Goal: Task Accomplishment & Management: Use online tool/utility

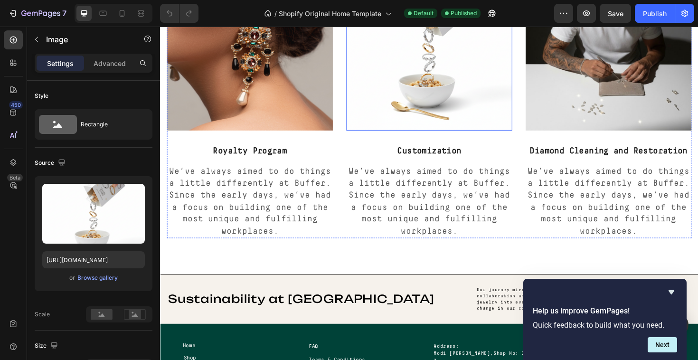
click at [421, 107] on img at bounding box center [445, 49] width 176 height 176
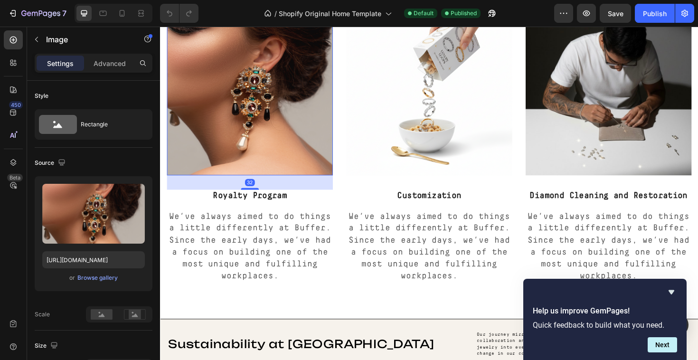
click at [320, 130] on img at bounding box center [255, 97] width 176 height 176
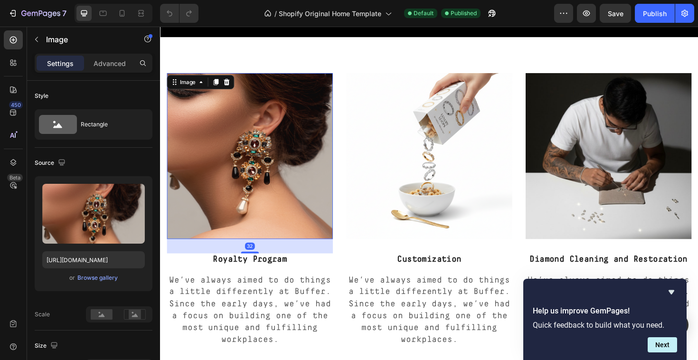
scroll to position [1075, 0]
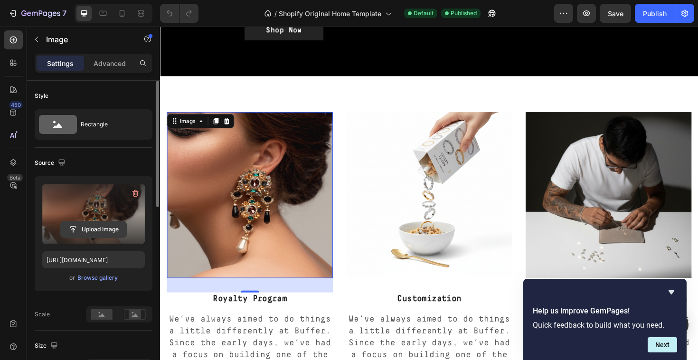
click at [107, 224] on input "file" at bounding box center [94, 229] width 66 height 16
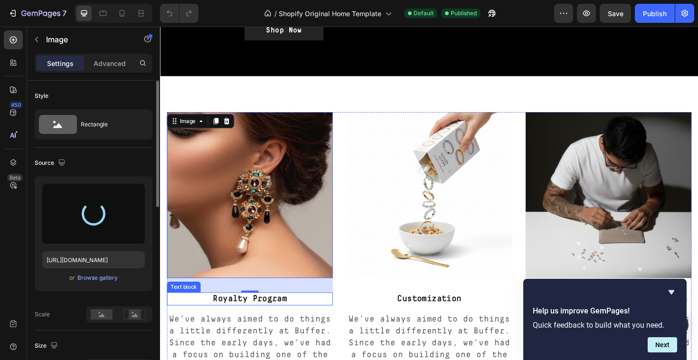
type input "https://cdn.shopify.com/s/files/1/0666/9651/1649/files/gempages_580629265846895…"
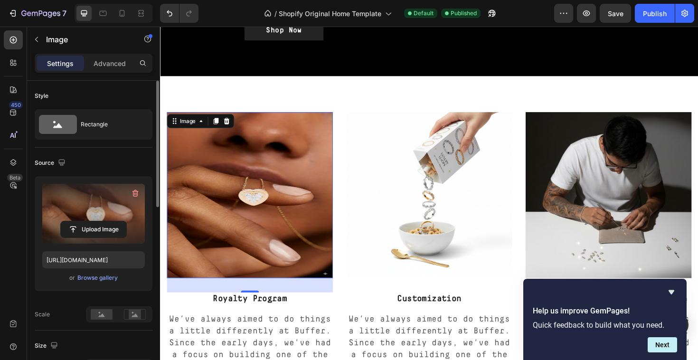
click at [320, 220] on img at bounding box center [255, 205] width 176 height 176
click at [117, 125] on div "Rectangle" at bounding box center [110, 124] width 58 height 22
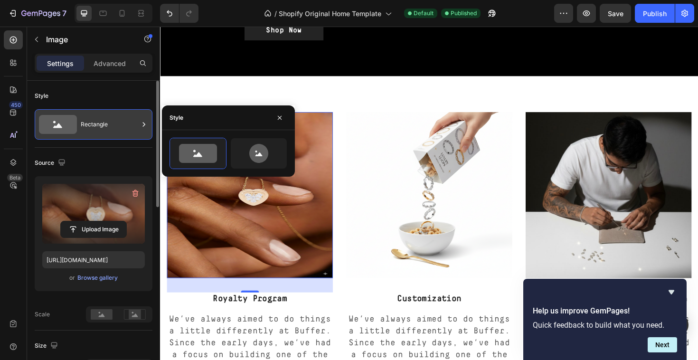
click at [128, 131] on div "Rectangle" at bounding box center [110, 124] width 58 height 22
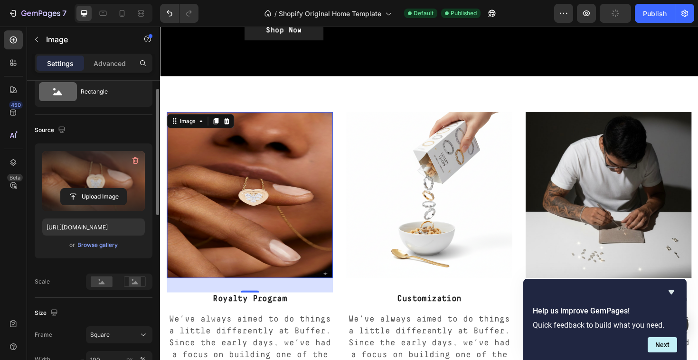
scroll to position [35, 0]
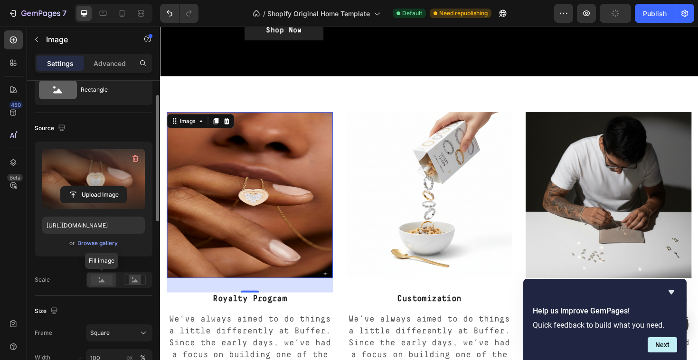
click at [110, 281] on rect at bounding box center [102, 279] width 22 height 10
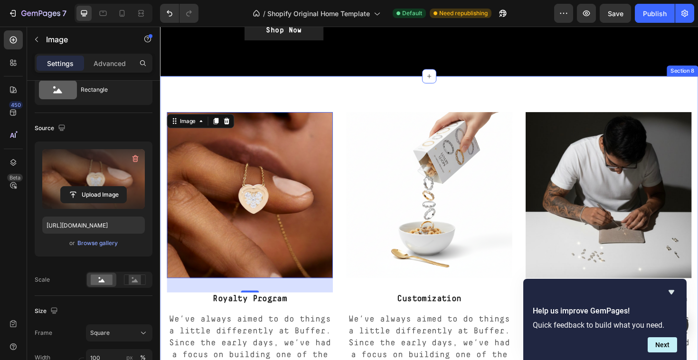
click at [384, 79] on div "Image 32 Royalty Program Text block We’ve always aimed to do things a little di…" at bounding box center [445, 261] width 570 height 365
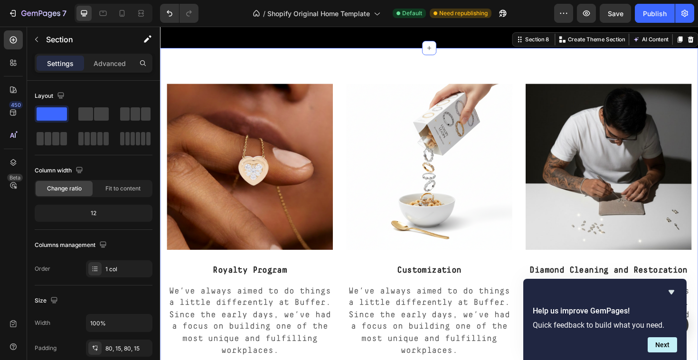
scroll to position [1120, 0]
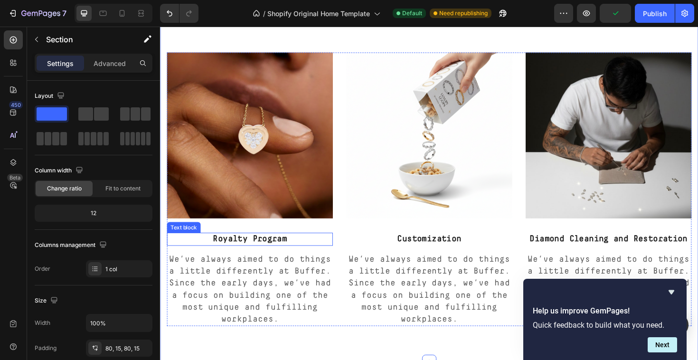
click at [234, 252] on p "Royalty Program" at bounding box center [255, 252] width 174 height 12
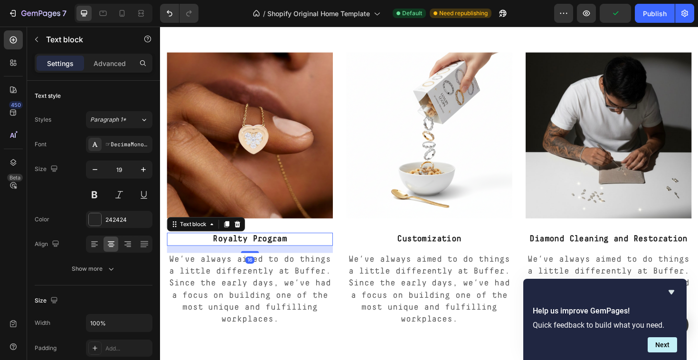
click at [234, 252] on p "Royalty Program" at bounding box center [255, 252] width 174 height 12
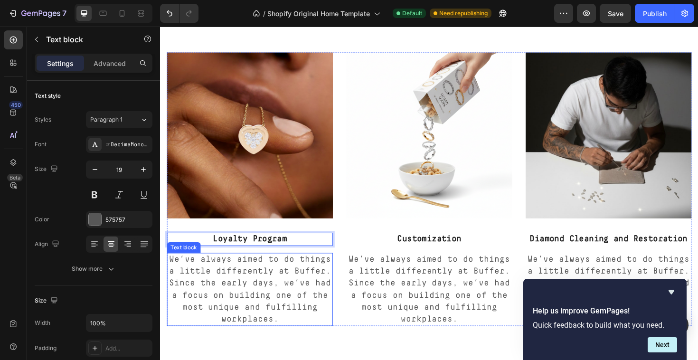
click at [267, 309] on p "We’ve always aimed to do things a little differently at Buffer. Since the early…" at bounding box center [255, 305] width 174 height 76
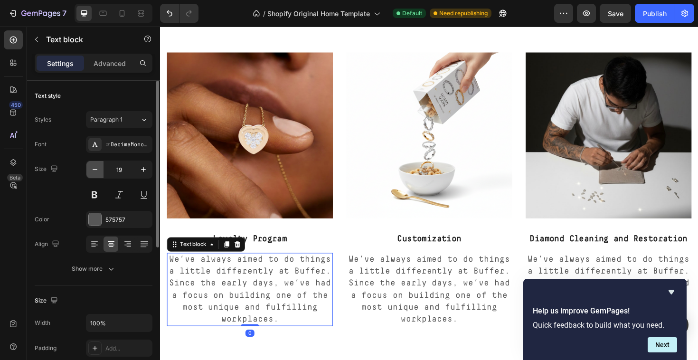
click at [96, 165] on icon "button" at bounding box center [94, 169] width 9 height 9
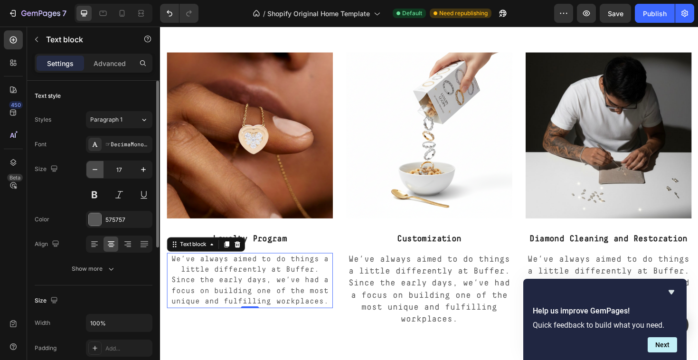
click at [96, 165] on icon "button" at bounding box center [94, 169] width 9 height 9
type input "14"
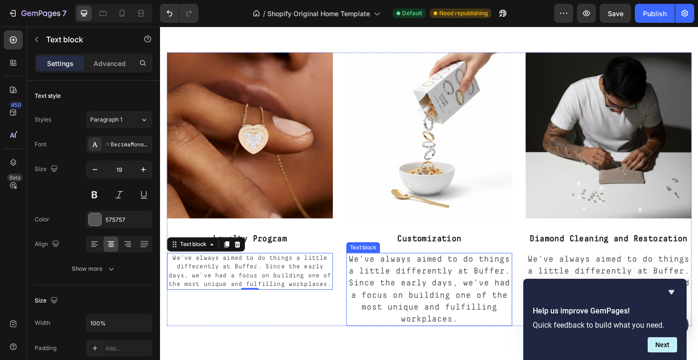
click at [411, 307] on p "We’ve always aimed to do things a little differently at Buffer. Since the early…" at bounding box center [445, 305] width 174 height 76
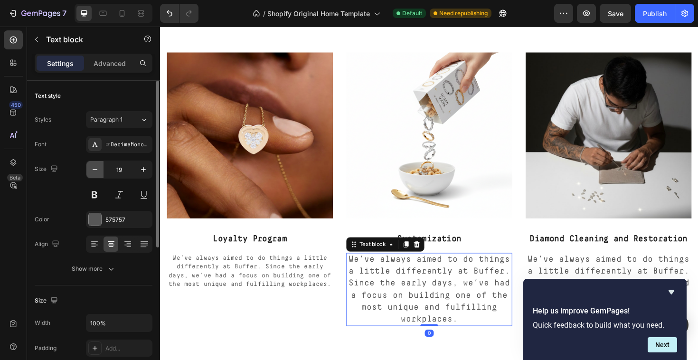
click at [98, 170] on icon "button" at bounding box center [94, 169] width 9 height 9
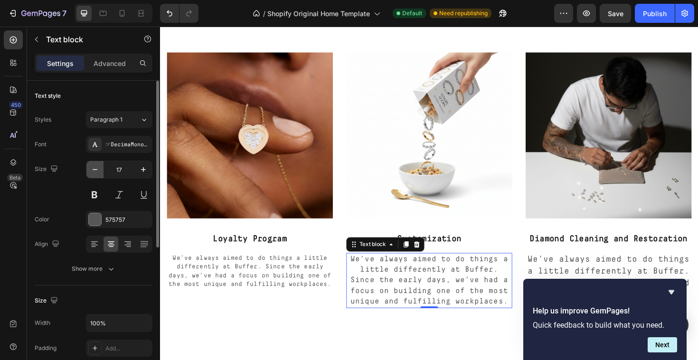
click at [98, 170] on icon "button" at bounding box center [94, 169] width 9 height 9
type input "14"
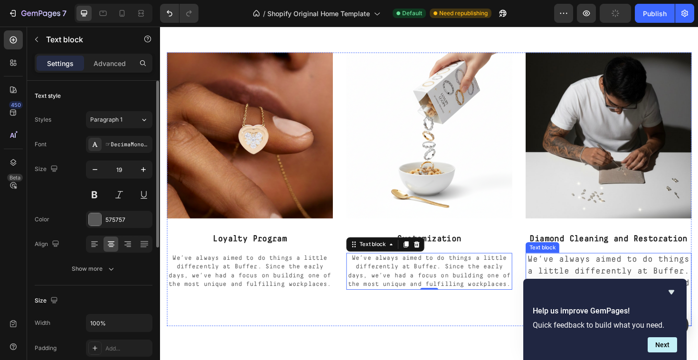
click at [582, 270] on p "We’ve always aimed to do things a little differently at Buffer. Since the early…" at bounding box center [635, 305] width 174 height 76
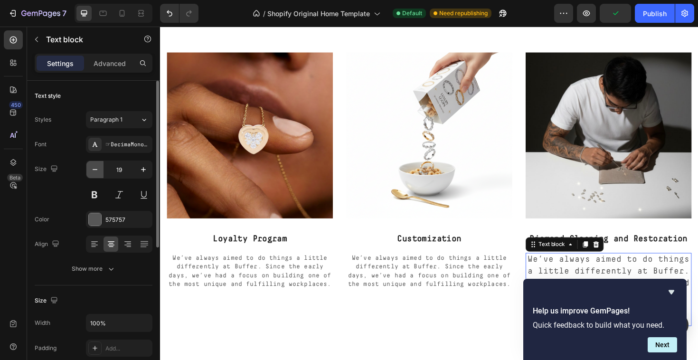
click at [100, 172] on button "button" at bounding box center [94, 169] width 17 height 17
click at [98, 170] on icon "button" at bounding box center [94, 169] width 9 height 9
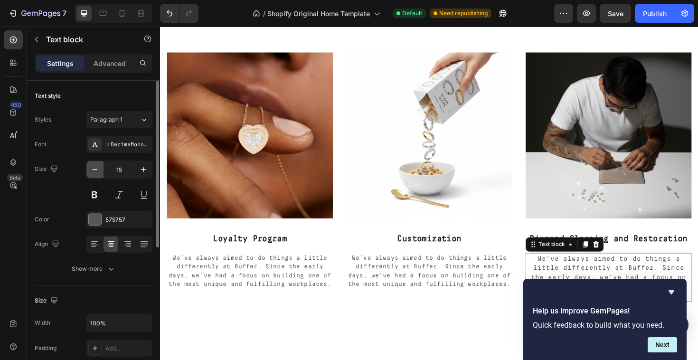
type input "14"
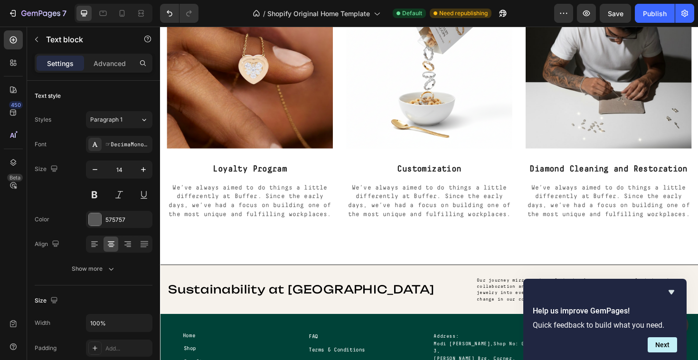
scroll to position [1180, 0]
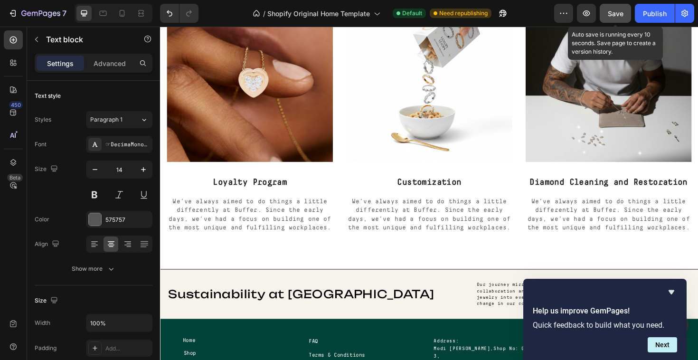
click at [615, 20] on button "Save" at bounding box center [614, 13] width 31 height 19
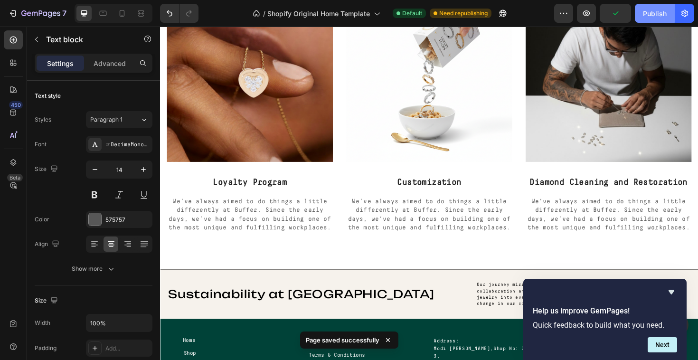
click at [661, 16] on div "Publish" at bounding box center [655, 14] width 24 height 10
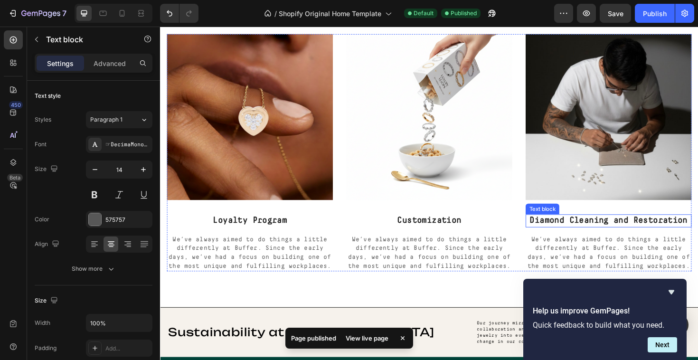
scroll to position [1138, 0]
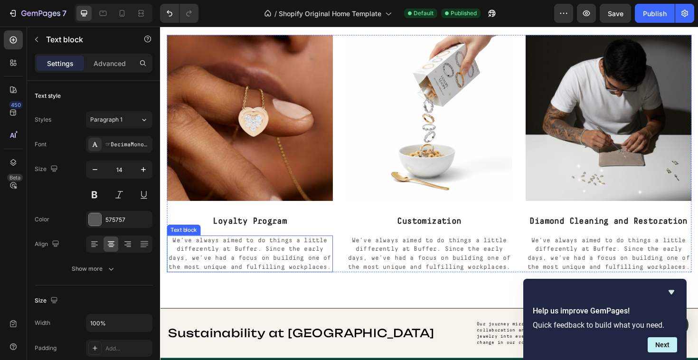
click at [274, 277] on p "We’ve always aimed to do things a little differently at Buffer. Since the early…" at bounding box center [255, 267] width 174 height 37
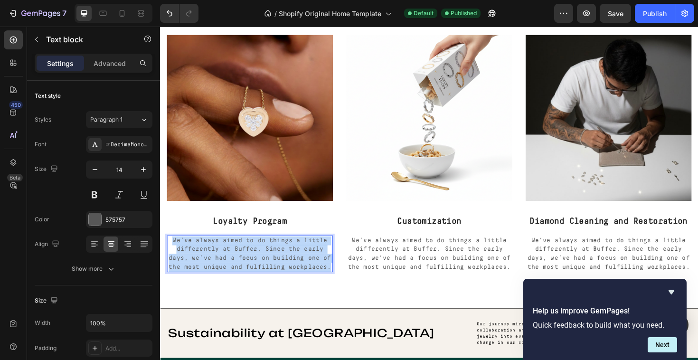
click at [274, 277] on p "We’ve always aimed to do things a little differently at Buffer. Since the early…" at bounding box center [255, 267] width 174 height 37
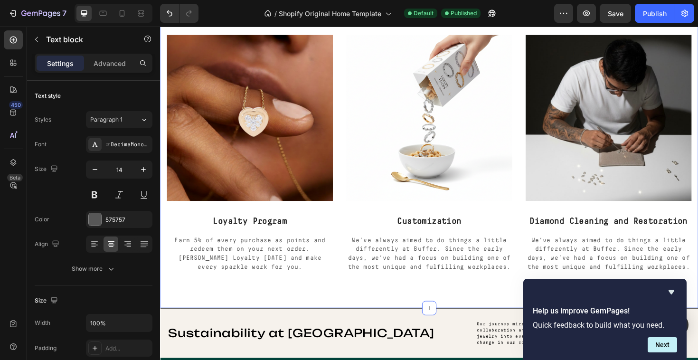
click at [288, 309] on div "Image Loyalty Program Text block Earn 5% of every purchase as points and redeem…" at bounding box center [445, 161] width 570 height 327
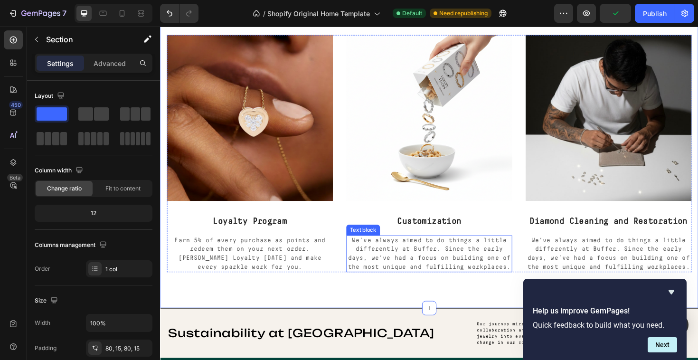
click at [421, 270] on p "We’ve always aimed to do things a little differently at Buffer. Since the early…" at bounding box center [445, 267] width 174 height 37
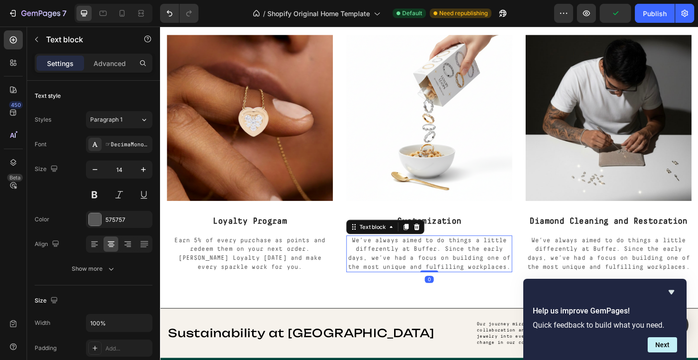
click at [421, 270] on p "We’ve always aimed to do things a little differently at Buffer. Since the early…" at bounding box center [445, 267] width 174 height 37
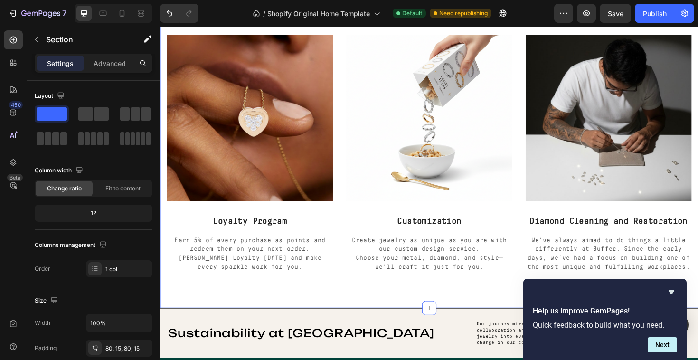
click at [464, 313] on div "Image Loyalty Program Text block Earn 5% of every purchase as points and redeem…" at bounding box center [445, 161] width 570 height 327
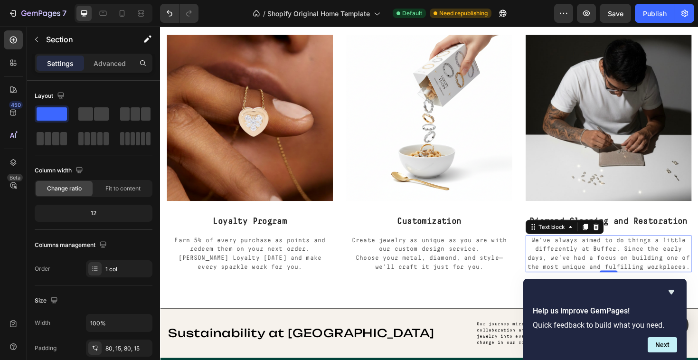
click at [573, 254] on p "We’ve always aimed to do things a little differently at Buffer. Since the early…" at bounding box center [635, 267] width 174 height 37
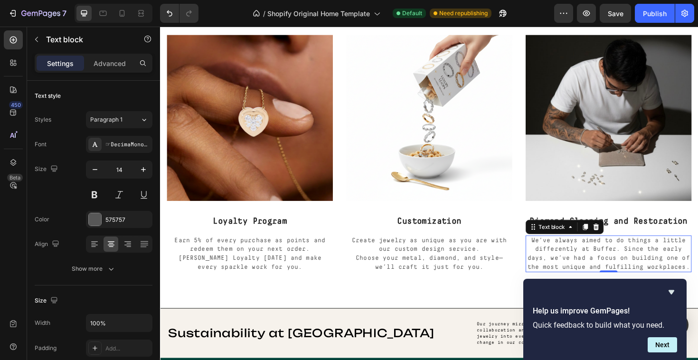
click at [573, 254] on p "We’ve always aimed to do things a little differently at Buffer. Since the early…" at bounding box center [635, 267] width 174 height 37
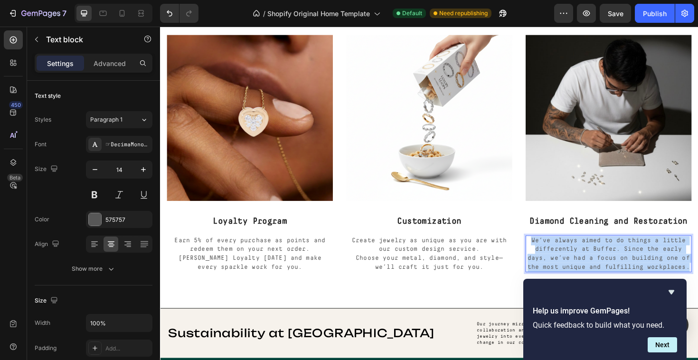
click at [573, 254] on p "We’ve always aimed to do things a little differently at Buffer. Since the early…" at bounding box center [635, 267] width 174 height 37
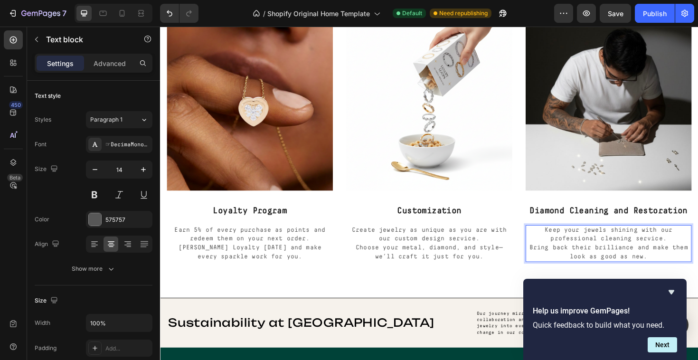
scroll to position [1198, 0]
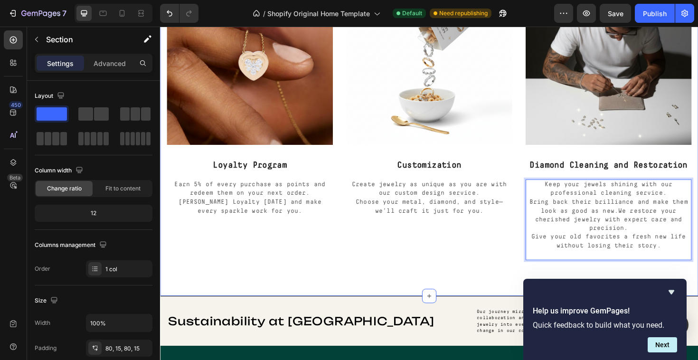
click at [452, 284] on div "Image Loyalty Program Text block Earn 5% of every purchase as points and redeem…" at bounding box center [445, 125] width 570 height 374
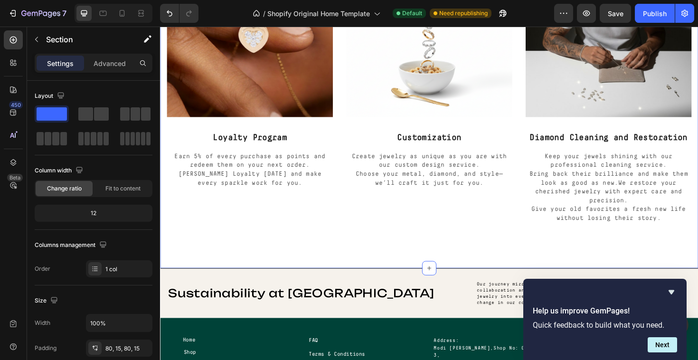
scroll to position [1229, 0]
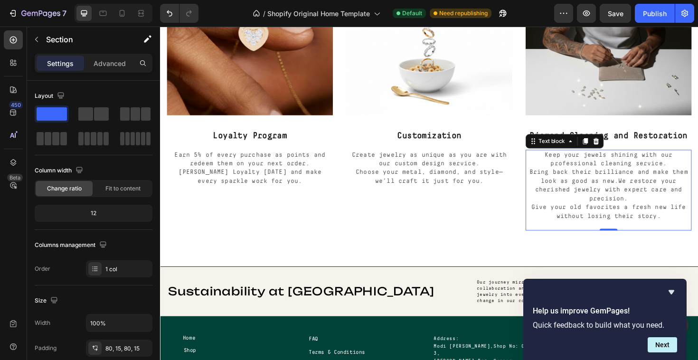
click at [637, 195] on p "Keep your jewels shining with our professional cleaning service. Bring back the…" at bounding box center [635, 195] width 174 height 75
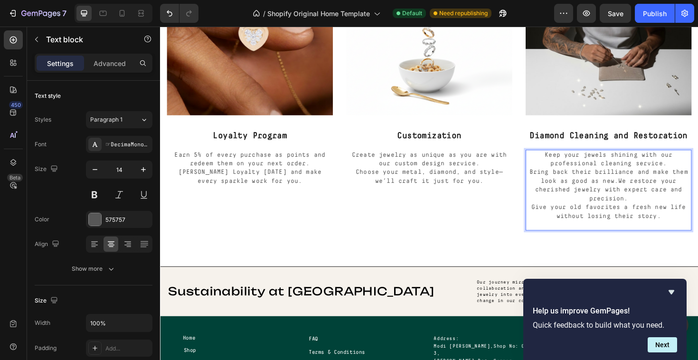
click at [637, 195] on p "Keep your jewels shining with our professional cleaning service. Bring back the…" at bounding box center [635, 195] width 174 height 75
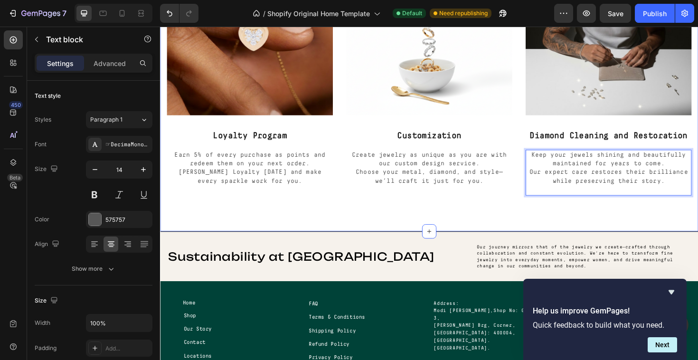
click at [608, 224] on div "Image Loyalty Program Text block Earn 5% of every purchase as points and redeem…" at bounding box center [445, 75] width 570 height 337
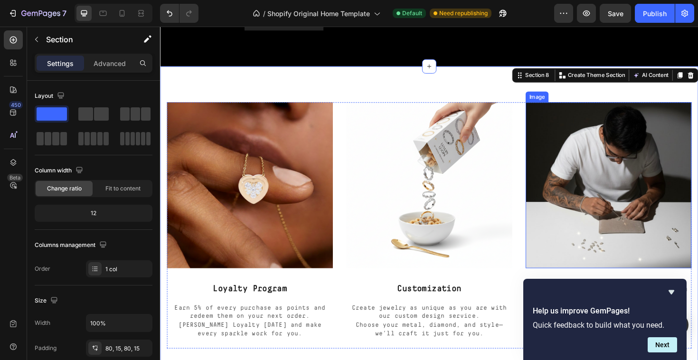
scroll to position [1088, 0]
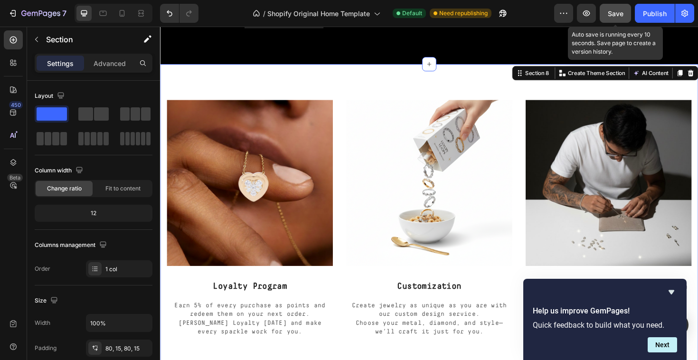
click at [621, 12] on span "Save" at bounding box center [616, 13] width 16 height 8
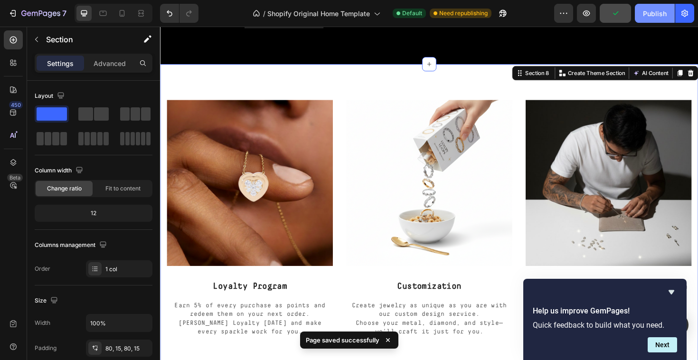
click at [645, 13] on div "Publish" at bounding box center [655, 14] width 24 height 10
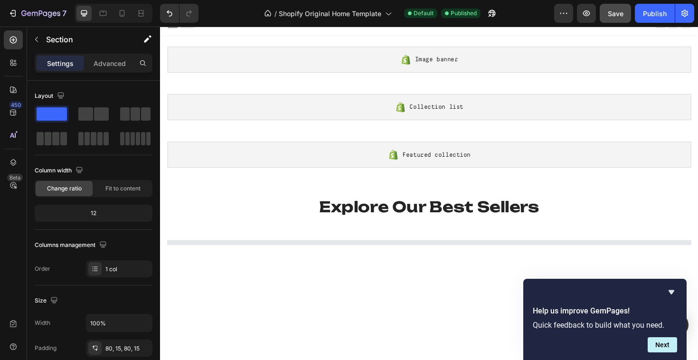
scroll to position [0, 0]
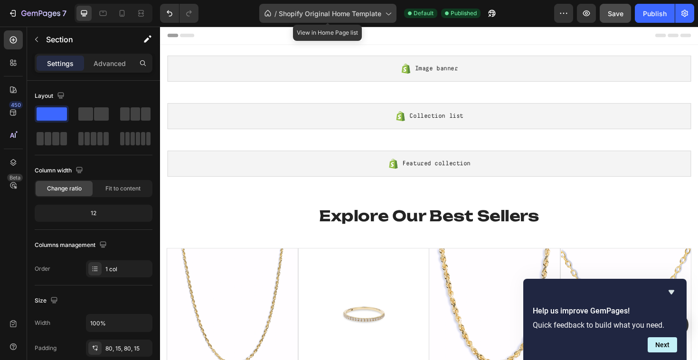
click at [378, 18] on span "Shopify Original Home Template" at bounding box center [330, 14] width 103 height 10
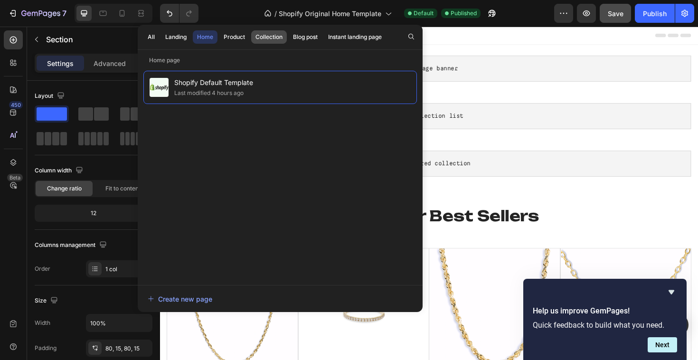
click at [269, 37] on div "Collection" at bounding box center [268, 37] width 27 height 9
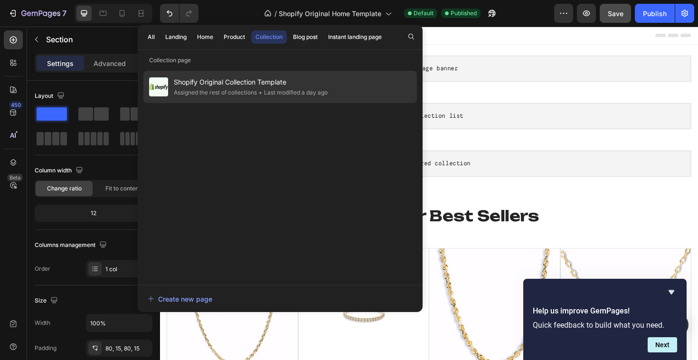
click at [260, 92] on div "• Last modified a day ago" at bounding box center [292, 92] width 71 height 9
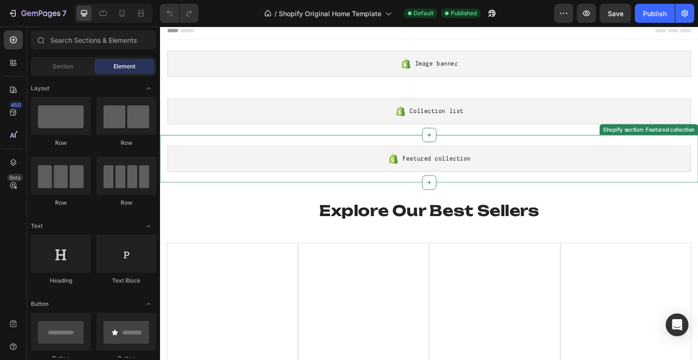
scroll to position [6, 0]
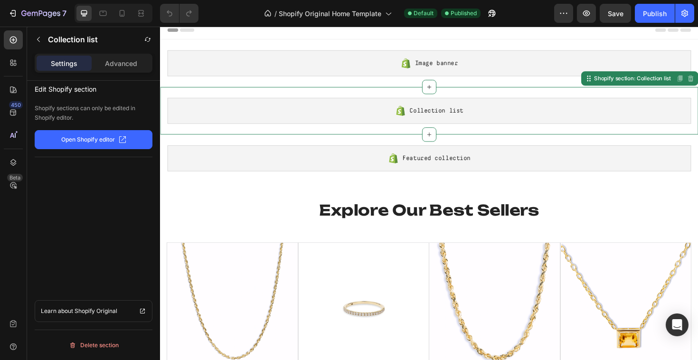
click at [359, 116] on div "Collection list" at bounding box center [445, 116] width 554 height 28
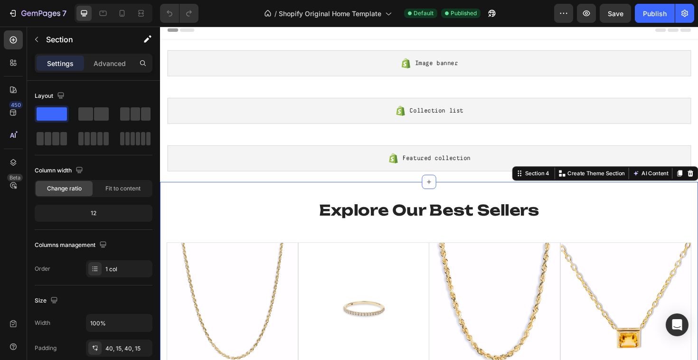
click at [308, 200] on div "Explore Our Best Sellers Heading Row (P) Images Row Add to bag (P) Cart Button …" at bounding box center [445, 335] width 570 height 288
click at [123, 16] on icon at bounding box center [121, 13] width 9 height 9
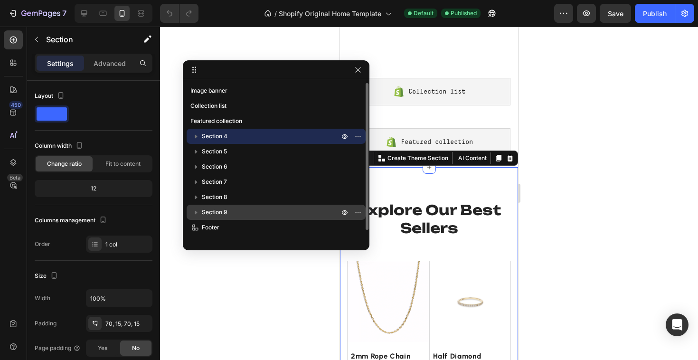
scroll to position [137, 0]
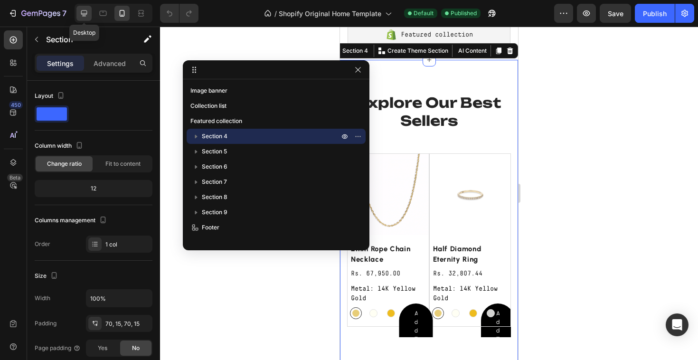
click at [88, 9] on icon at bounding box center [83, 13] width 9 height 9
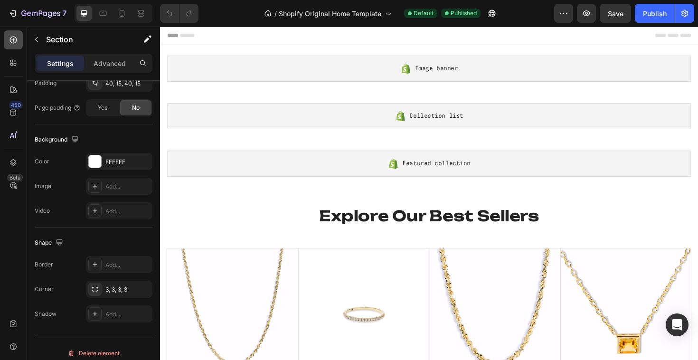
click at [15, 38] on icon at bounding box center [13, 39] width 9 height 9
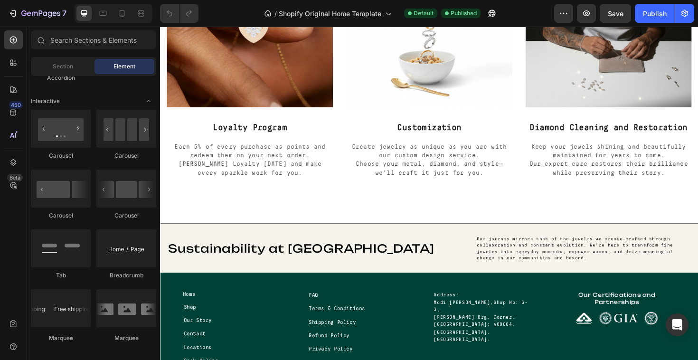
scroll to position [1232, 0]
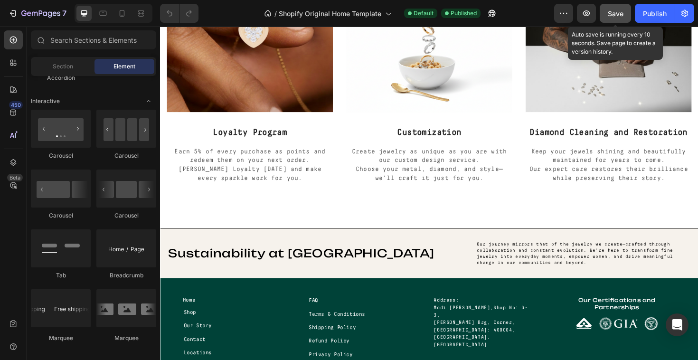
click at [615, 12] on span "Save" at bounding box center [616, 13] width 16 height 8
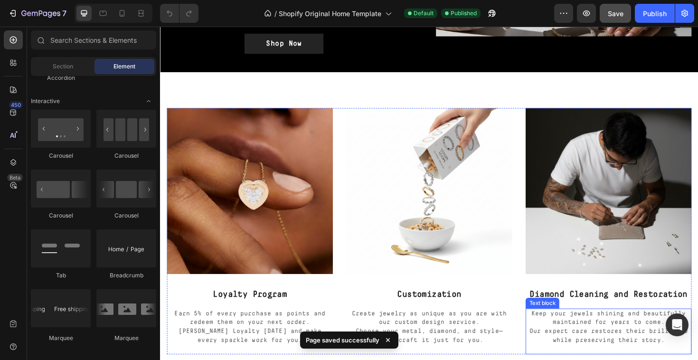
scroll to position [1078, 0]
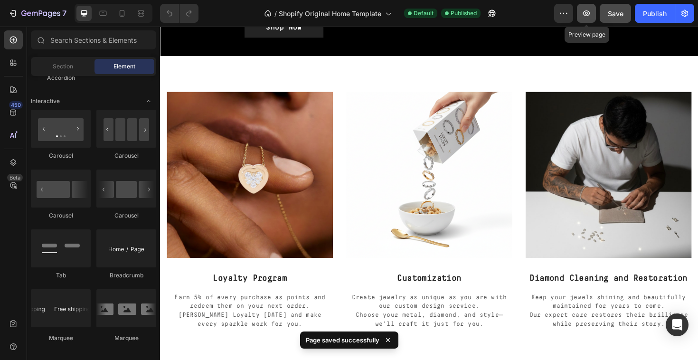
click at [591, 11] on button "button" at bounding box center [586, 13] width 19 height 19
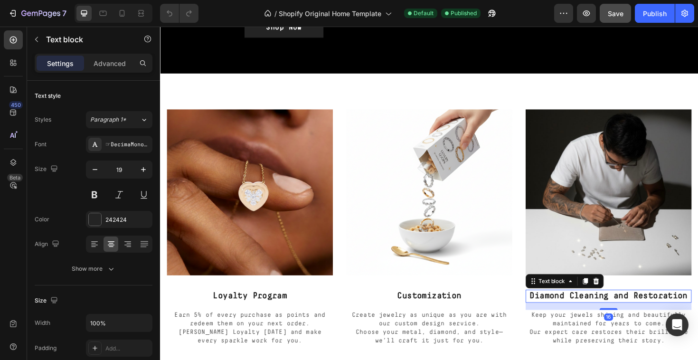
click at [597, 306] on p "Diamond Cleaning and Restoration" at bounding box center [635, 312] width 174 height 12
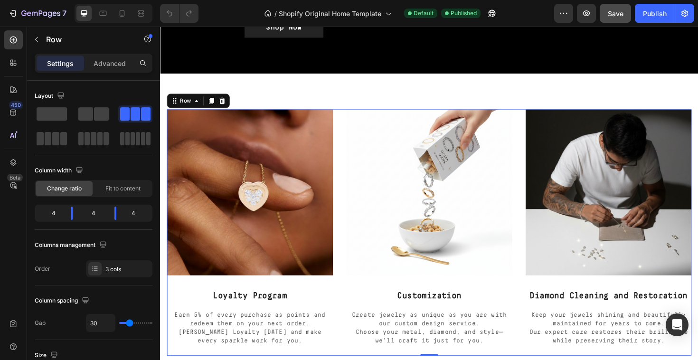
click at [524, 306] on div "Image Customization Text block Create jewelry as unique as you are with our cus…" at bounding box center [445, 244] width 176 height 261
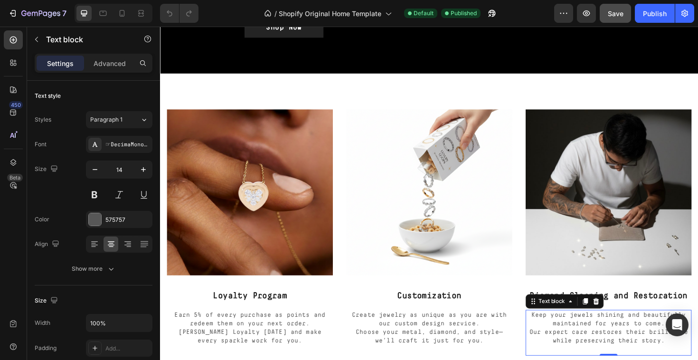
click at [589, 328] on p "Keep your jewels shining and beautifully maintained for years to come. Our expe…" at bounding box center [635, 346] width 174 height 37
click at [638, 255] on img at bounding box center [635, 202] width 176 height 176
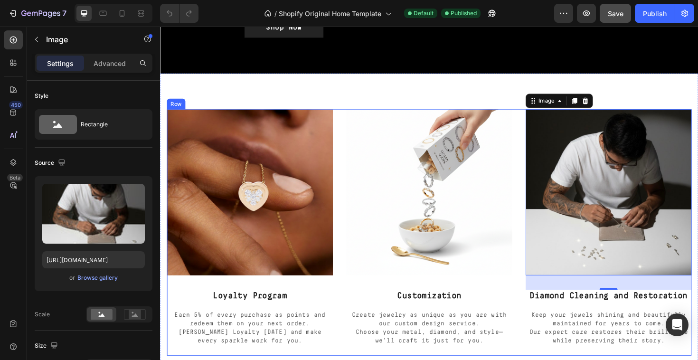
click at [536, 317] on div "Image Loyalty Program Text block Earn 5% of every purchase as points and redeem…" at bounding box center [444, 244] width 555 height 261
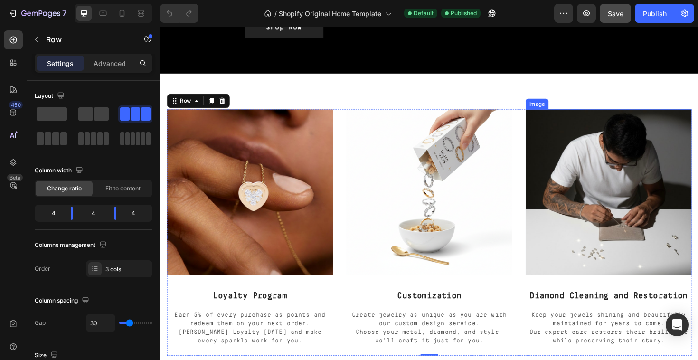
click at [595, 198] on img at bounding box center [635, 202] width 176 height 176
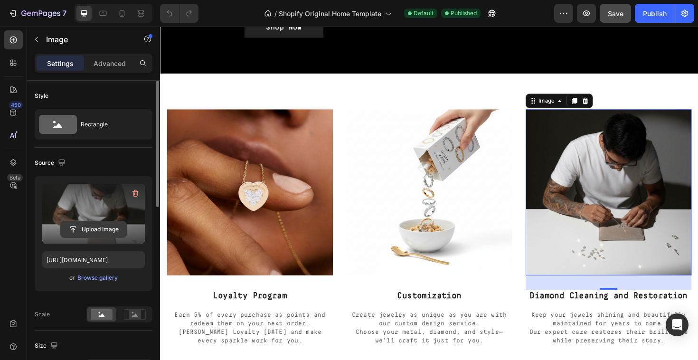
click at [101, 225] on input "file" at bounding box center [94, 229] width 66 height 16
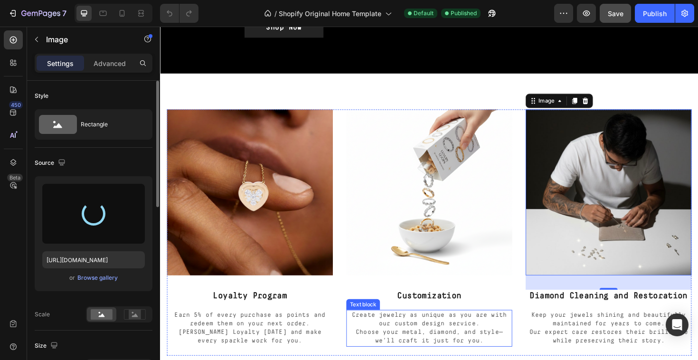
type input "https://cdn.shopify.com/s/files/1/0666/9651/1649/files/gempages_580629265846895…"
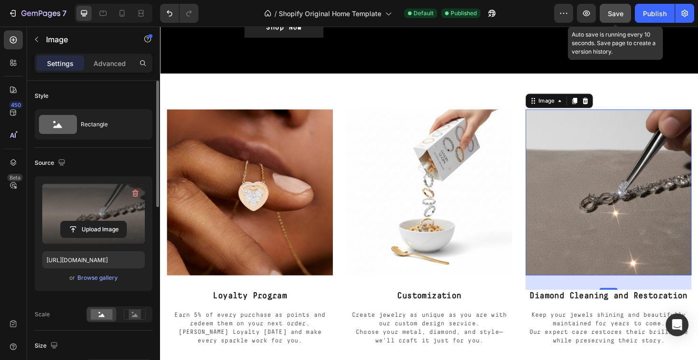
click at [621, 15] on span "Save" at bounding box center [616, 13] width 16 height 8
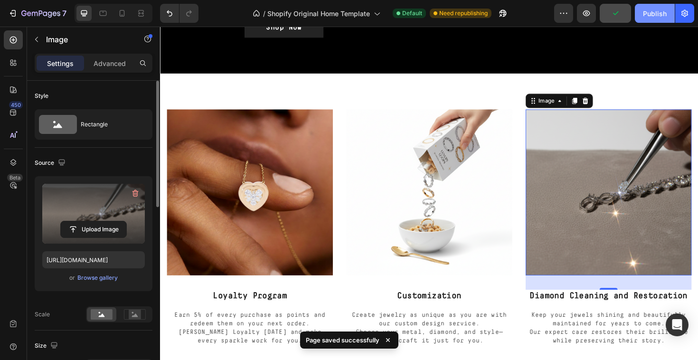
click at [657, 17] on div "Publish" at bounding box center [655, 14] width 24 height 10
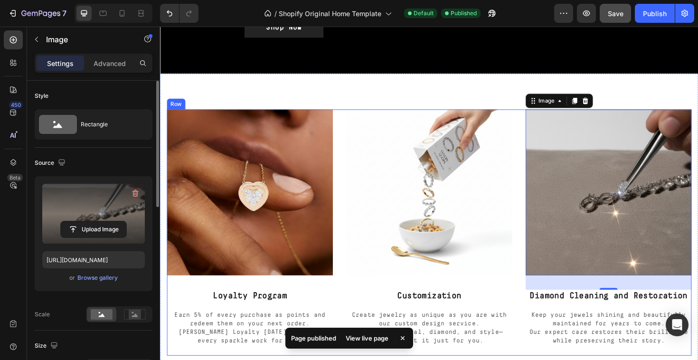
click at [511, 272] on div "Image Customization Text block Create jewelry as unique as you are with our cus…" at bounding box center [445, 244] width 176 height 261
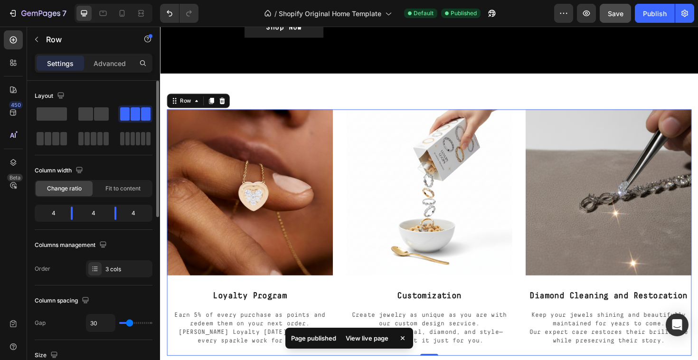
click at [503, 286] on div "Image Customization Text block Create jewelry as unique as you are with our cus…" at bounding box center [445, 244] width 176 height 261
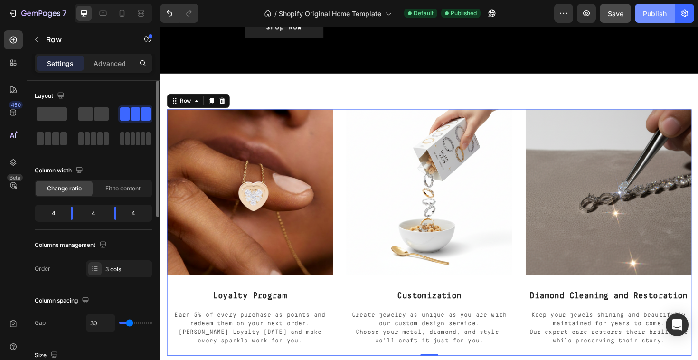
click at [644, 20] on button "Publish" at bounding box center [655, 13] width 40 height 19
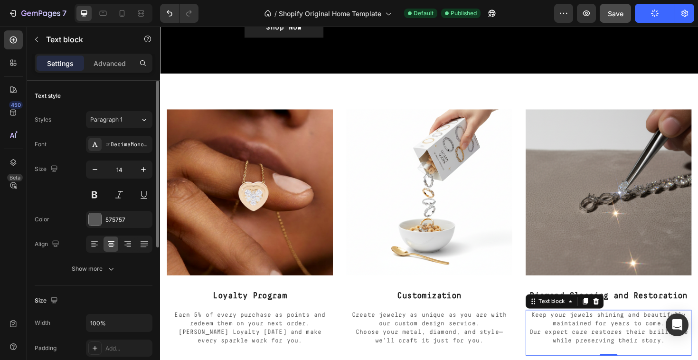
click at [585, 334] on p "Keep your jewels shining and beautifully maintained for years to come. Our expe…" at bounding box center [635, 346] width 174 height 37
click at [593, 329] on p "Keep your jewels shining and beautifully maintained for years to come. Our expe…" at bounding box center [635, 346] width 174 height 37
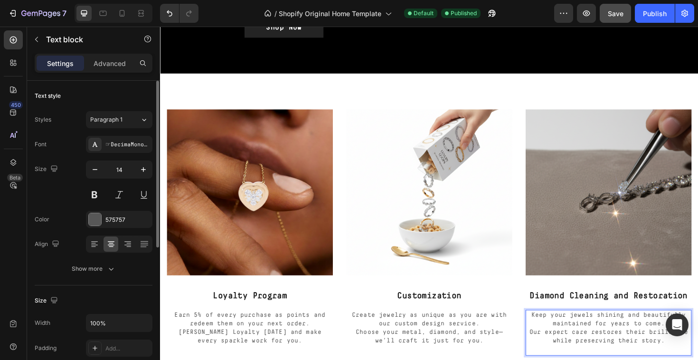
click at [568, 332] on p "Keep your jewels shining and beautifully maintained for years to come. Our expe…" at bounding box center [635, 346] width 174 height 37
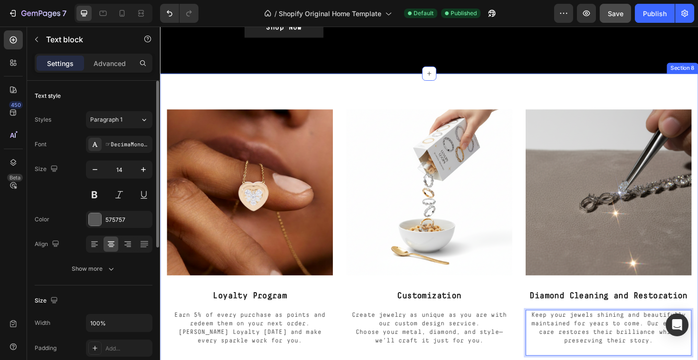
click at [543, 359] on div "Image Loyalty Program Text block Earn 5% of every purchase as points and redeem…" at bounding box center [445, 244] width 570 height 337
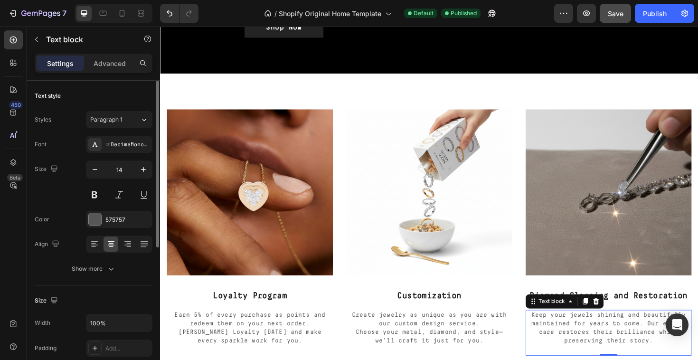
click at [583, 339] on p "Keep your jewels shining and beautifully maintained for years to come. Our expe…" at bounding box center [635, 346] width 174 height 37
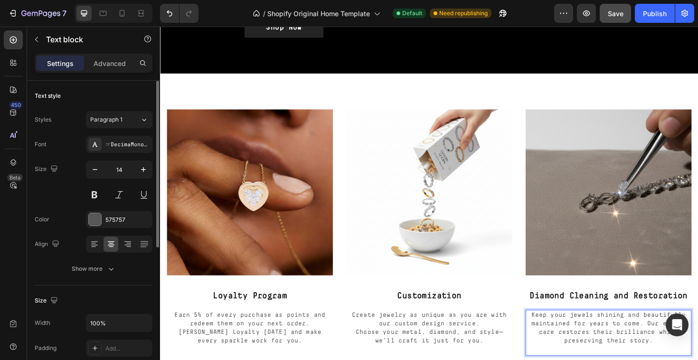
click at [677, 328] on p "Keep your jewels shining and beautifully maintained for years to come. Our expe…" at bounding box center [635, 346] width 174 height 37
click at [646, 11] on div "Publish" at bounding box center [655, 14] width 24 height 10
